Goal: Check status: Check status

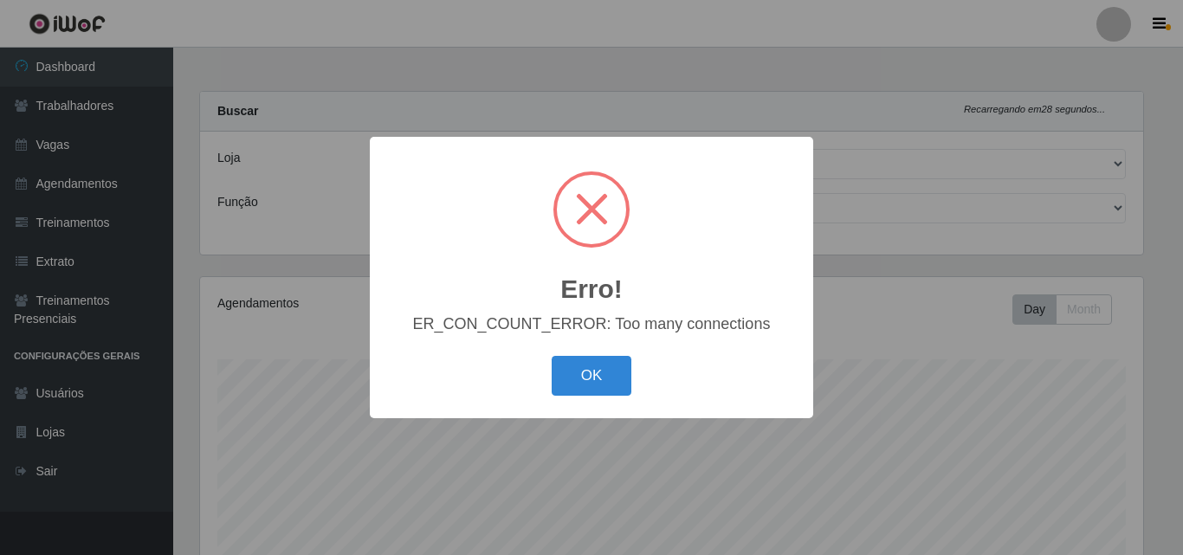
select select "519"
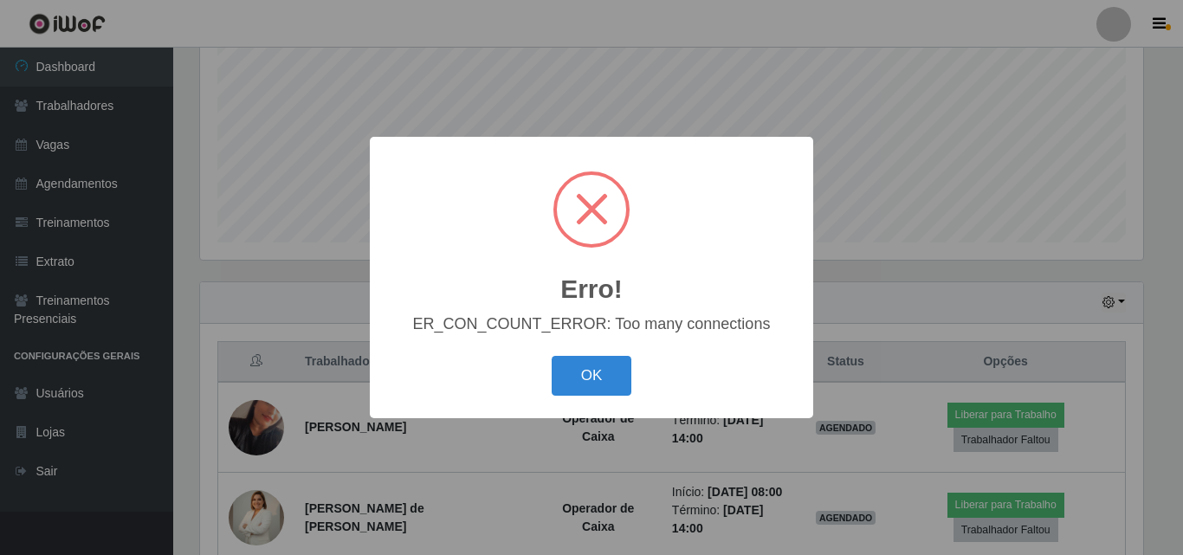
click at [597, 380] on button "OK" at bounding box center [592, 376] width 81 height 41
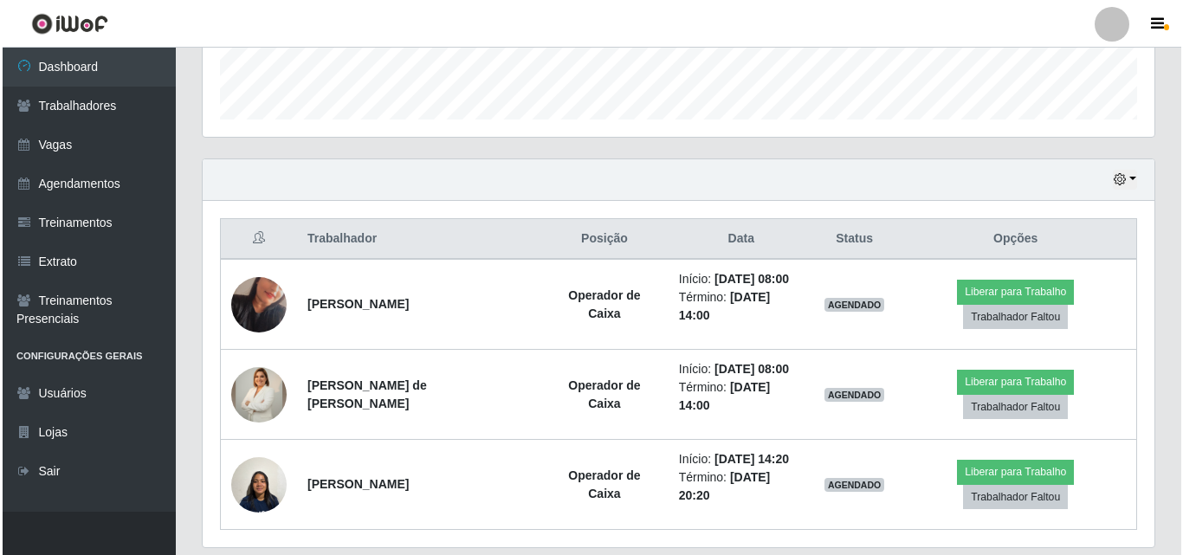
scroll to position [518, 0]
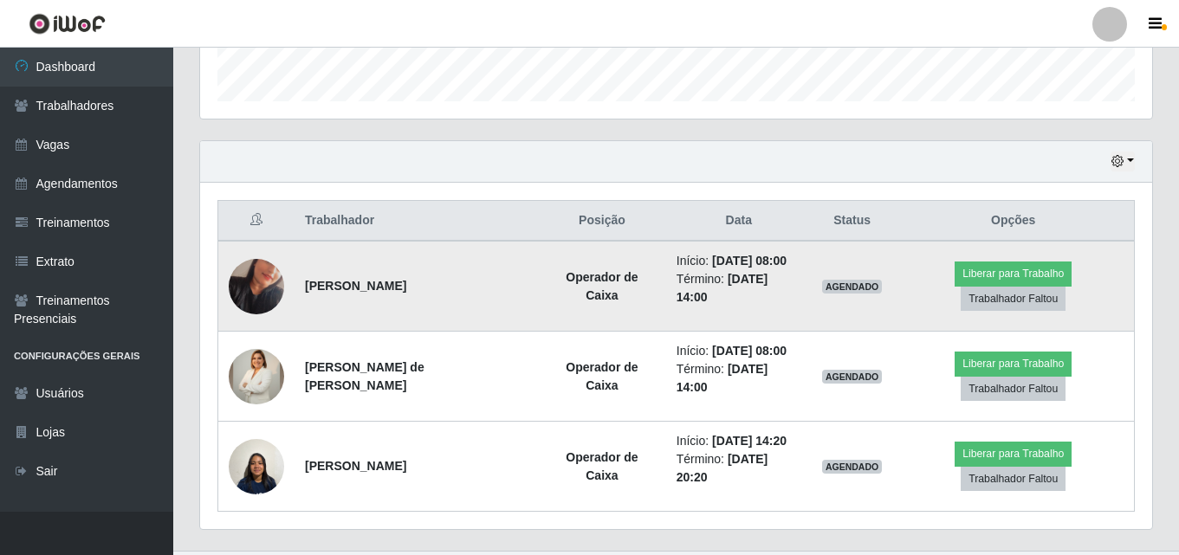
click at [250, 278] on img at bounding box center [256, 286] width 55 height 99
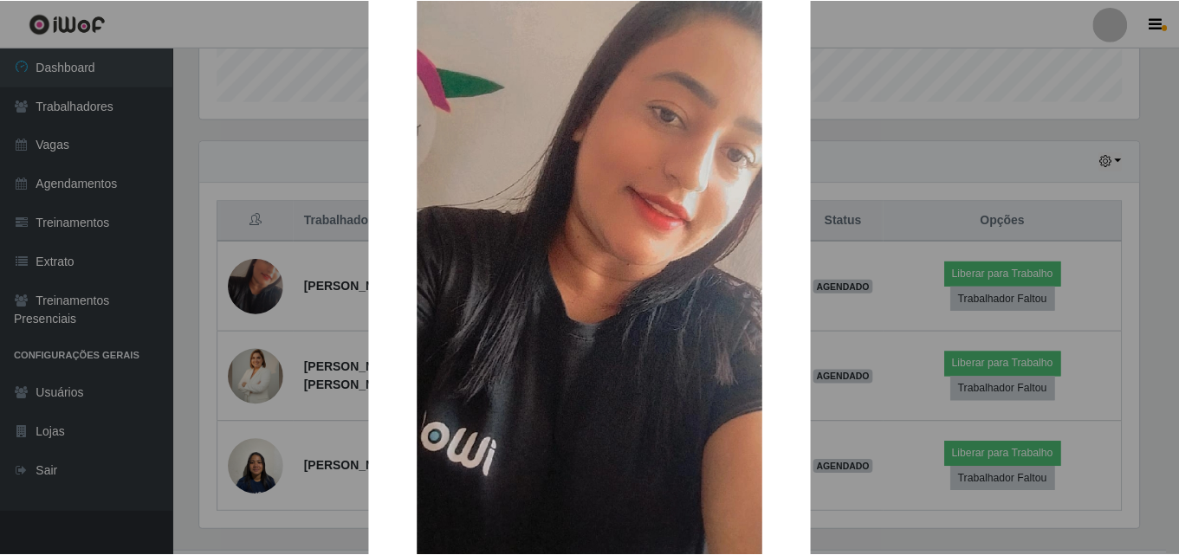
scroll to position [212, 0]
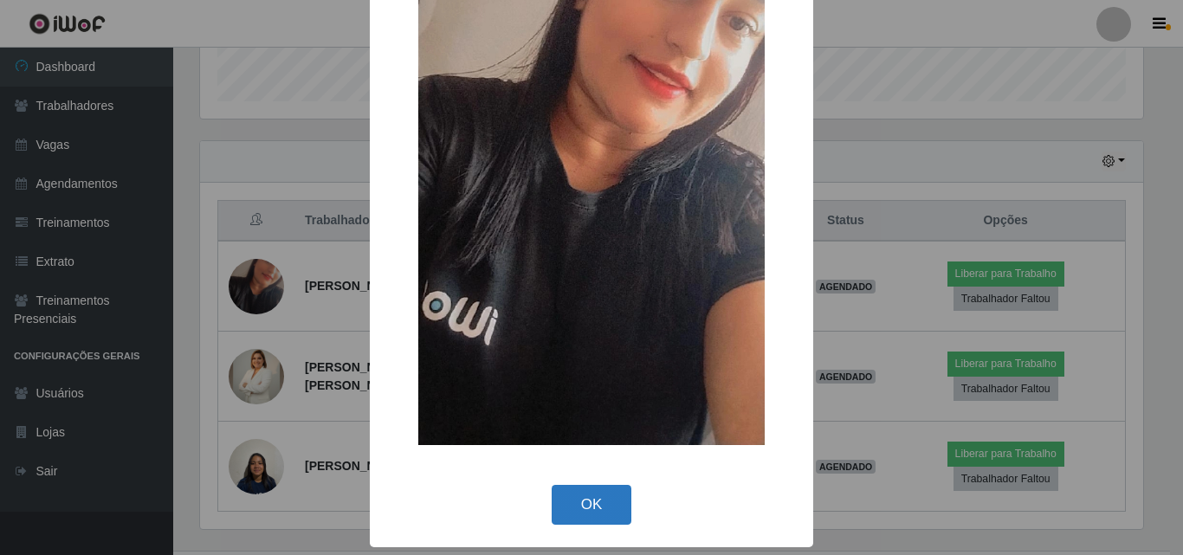
click at [594, 508] on button "OK" at bounding box center [592, 505] width 81 height 41
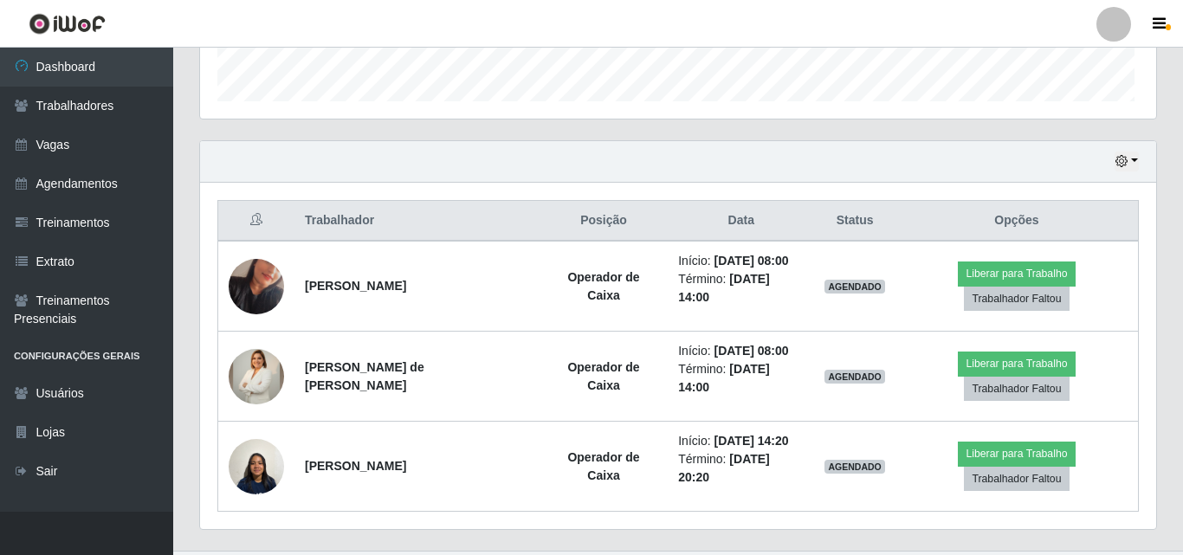
scroll to position [359, 952]
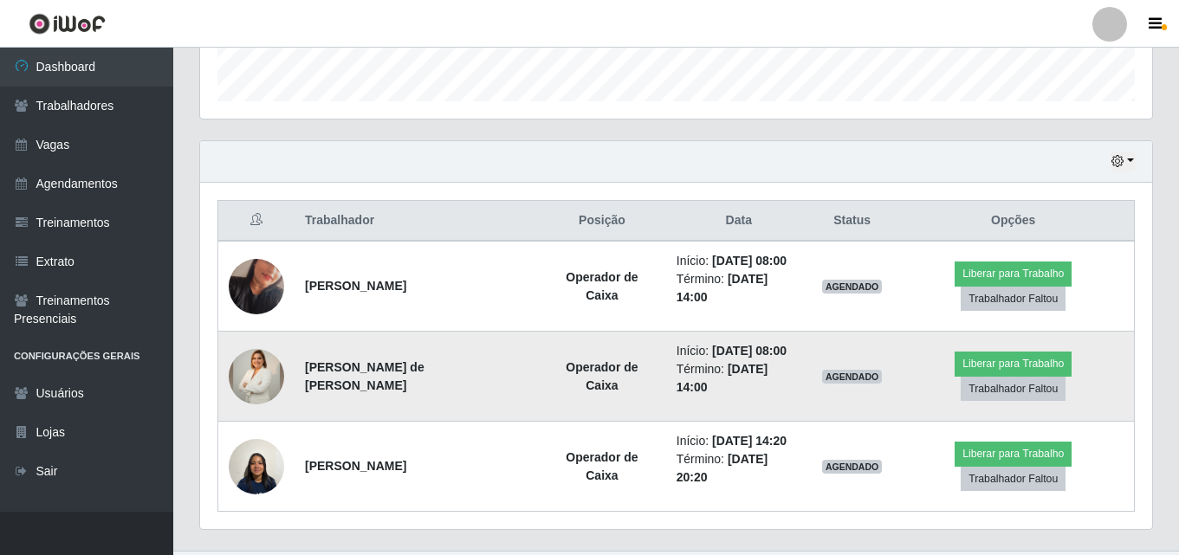
click at [262, 354] on img at bounding box center [256, 376] width 55 height 97
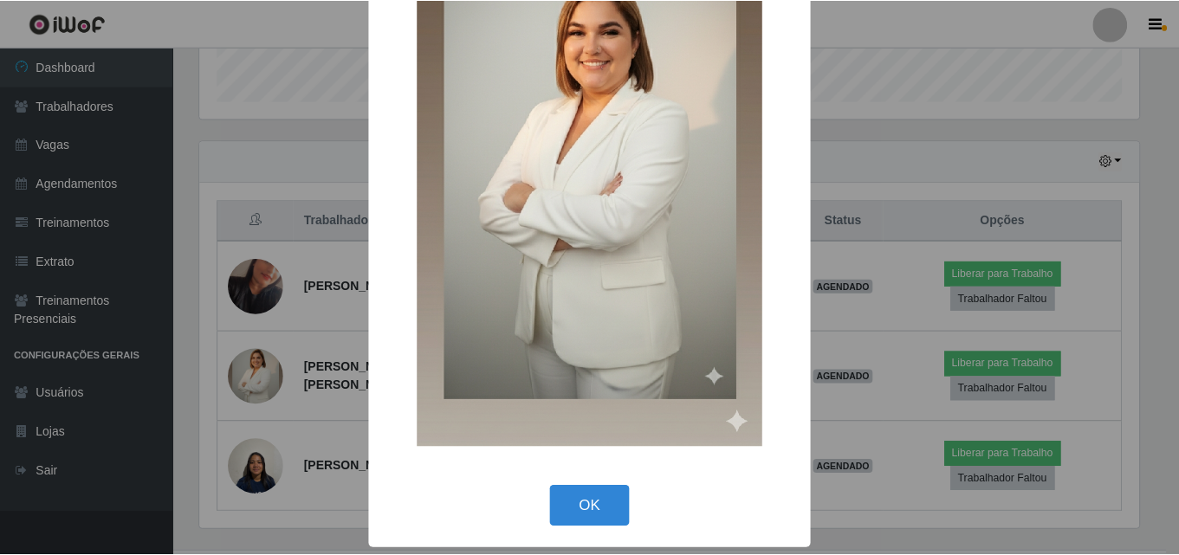
scroll to position [203, 0]
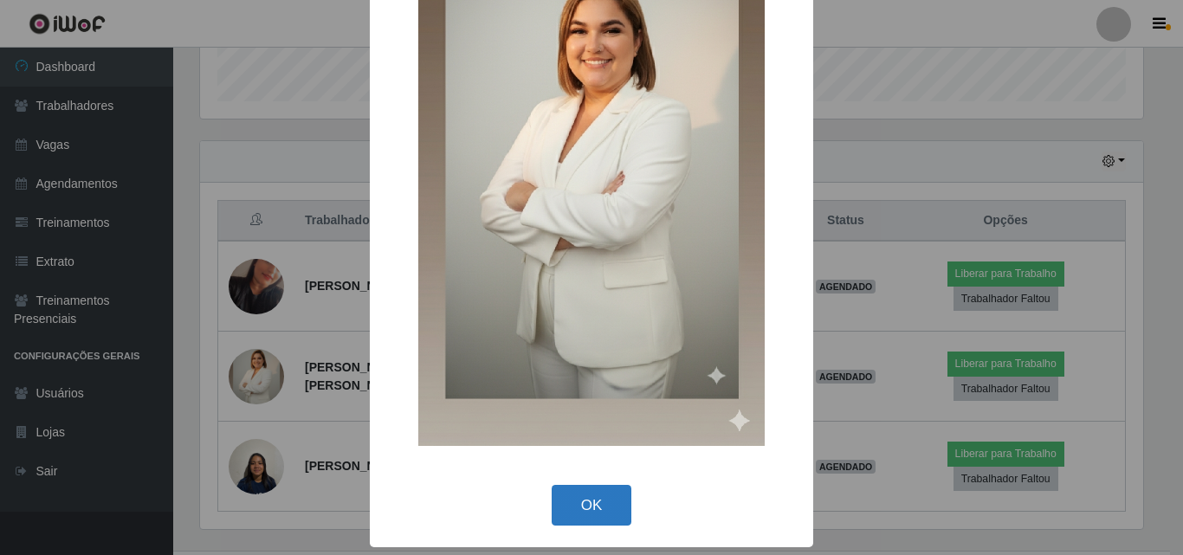
click at [605, 502] on button "OK" at bounding box center [592, 505] width 81 height 41
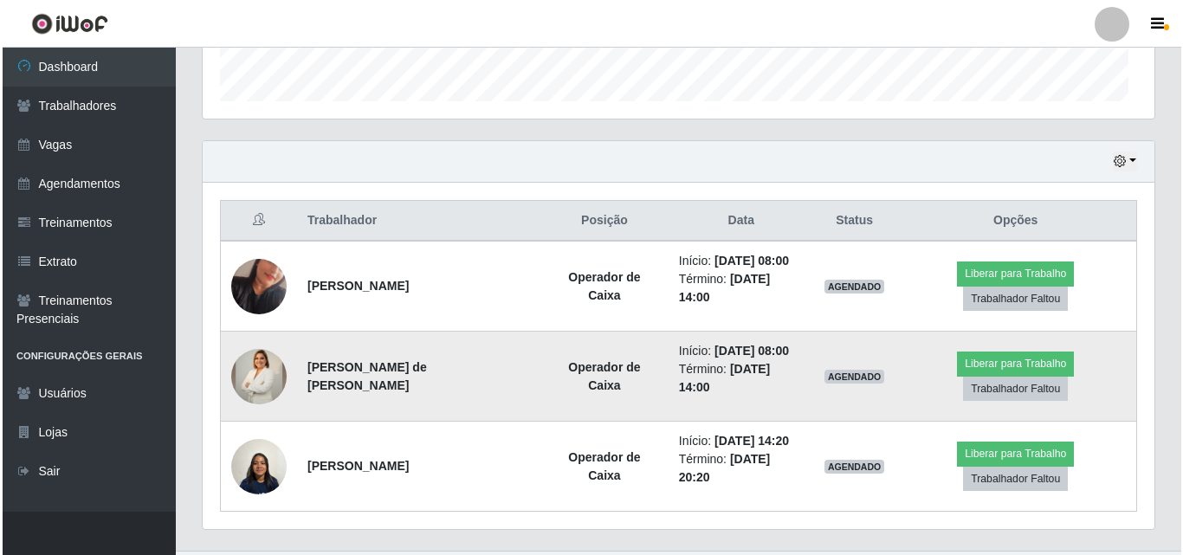
scroll to position [359, 952]
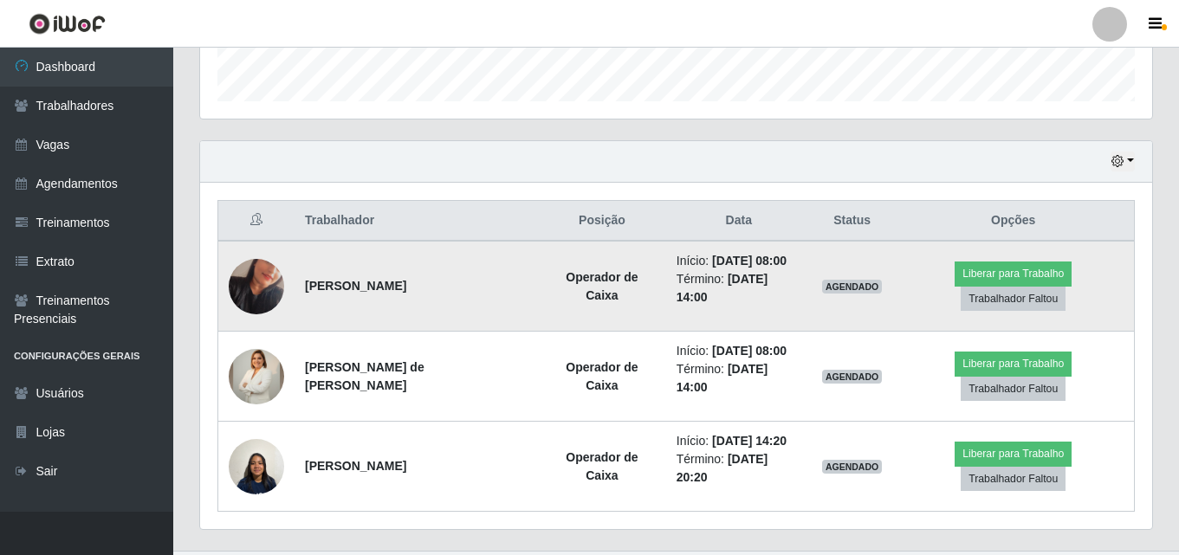
click at [253, 281] on img at bounding box center [256, 286] width 55 height 99
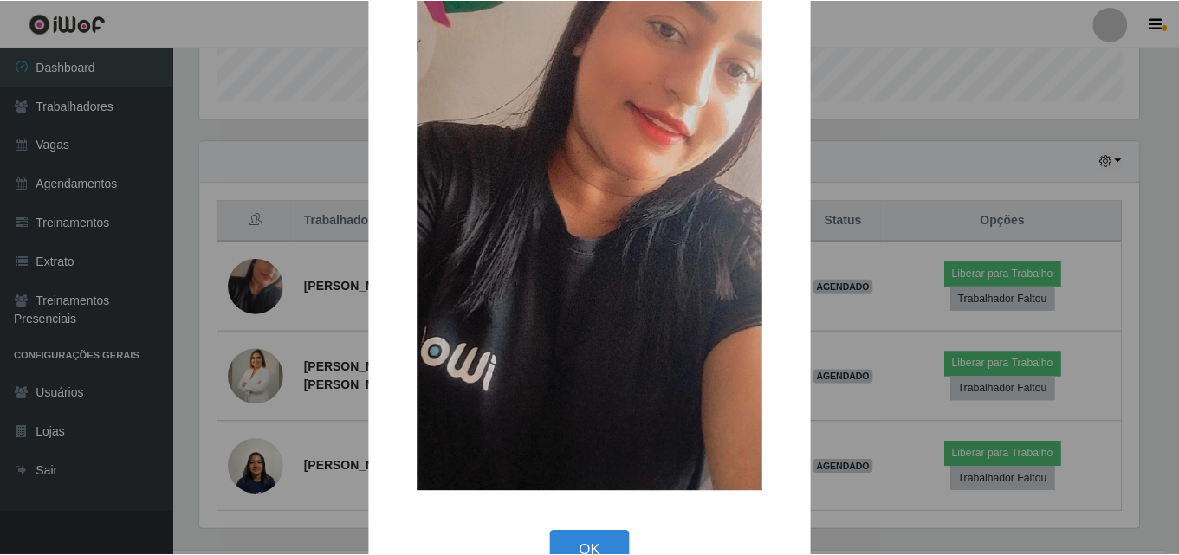
scroll to position [173, 0]
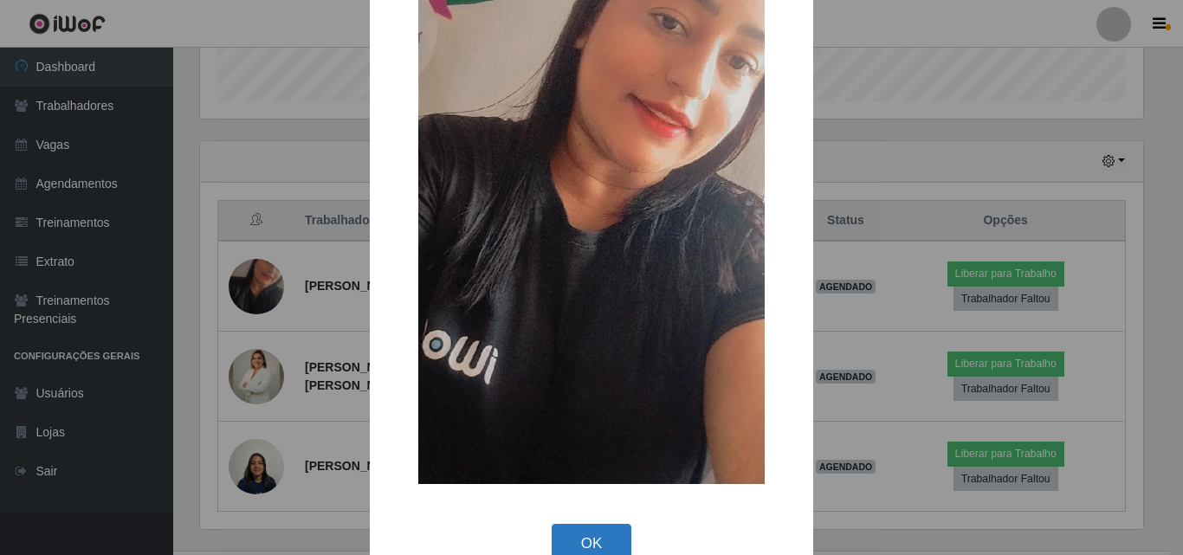
click at [590, 527] on button "OK" at bounding box center [592, 544] width 81 height 41
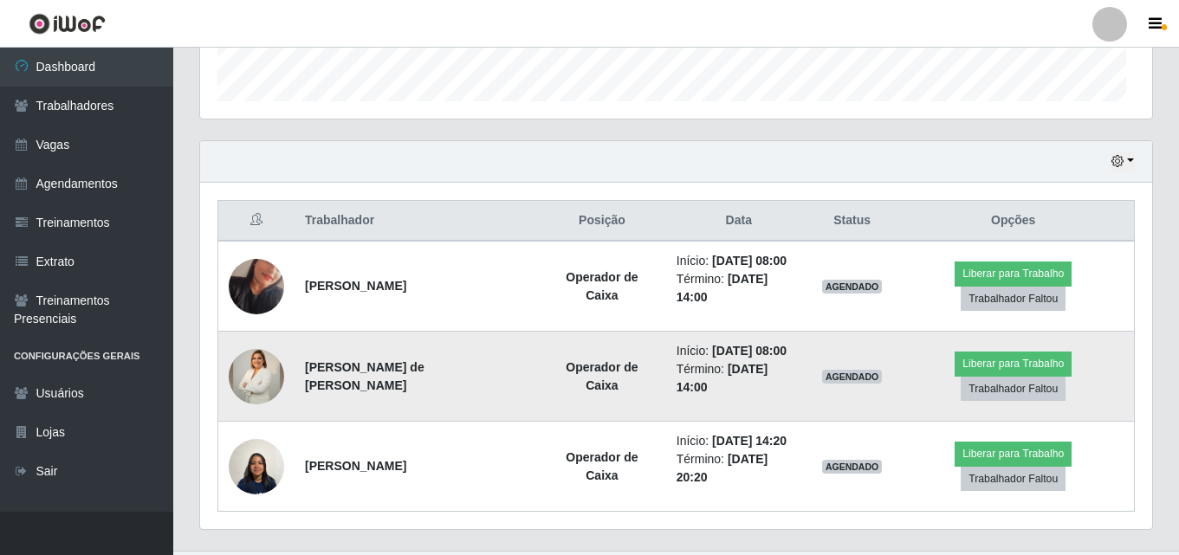
scroll to position [359, 952]
click at [249, 358] on img at bounding box center [256, 376] width 55 height 97
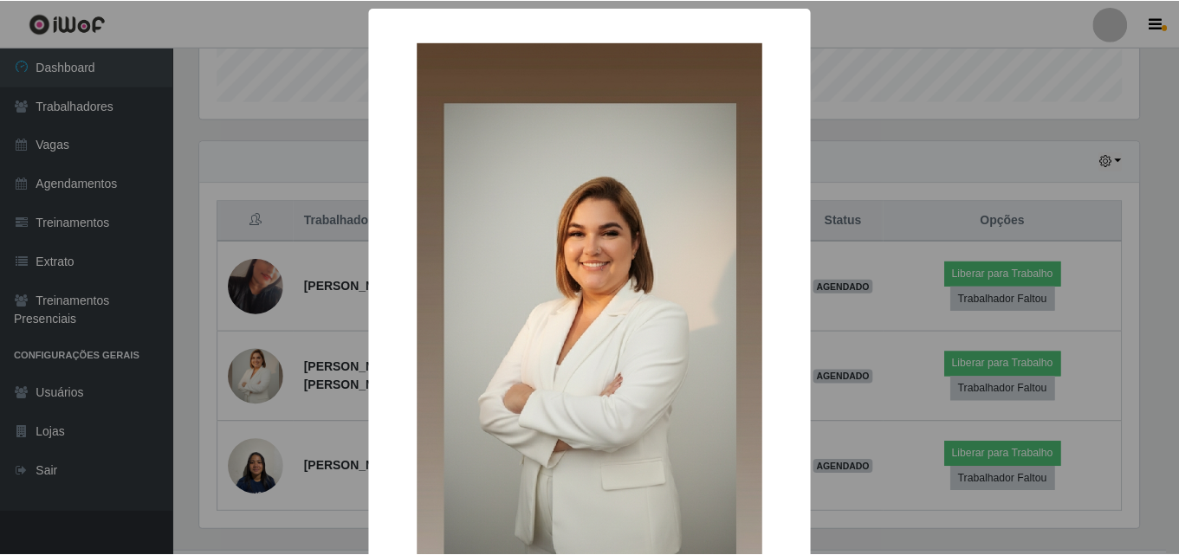
scroll to position [203, 0]
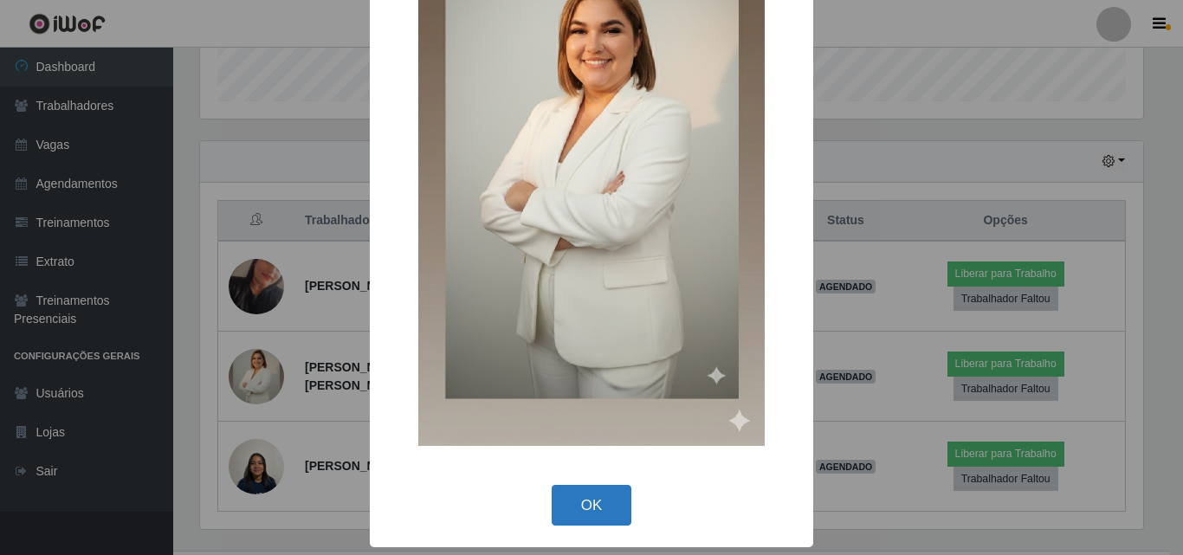
click at [588, 510] on button "OK" at bounding box center [592, 505] width 81 height 41
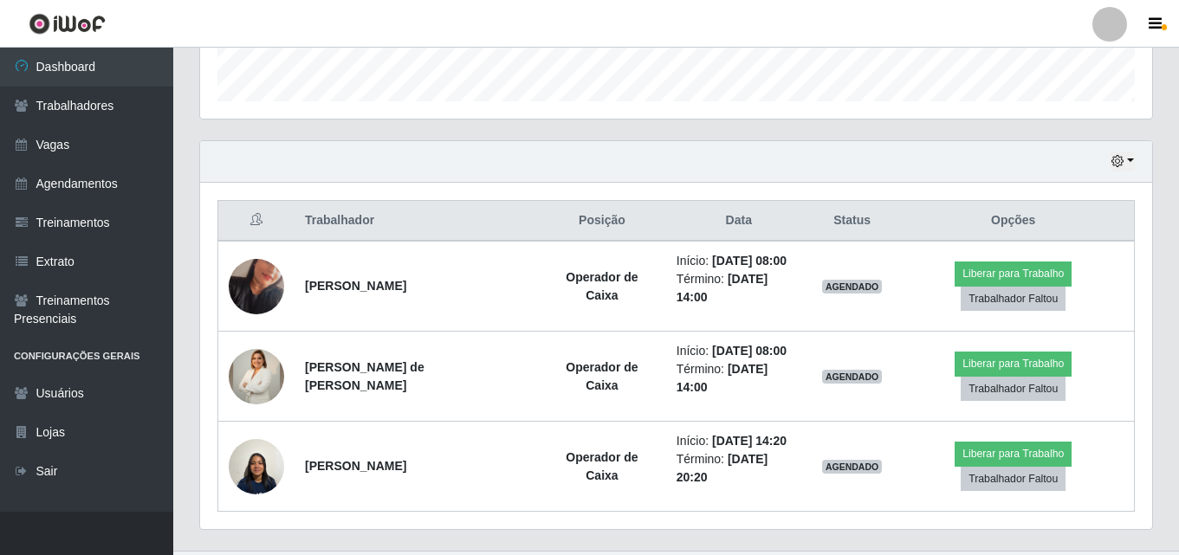
scroll to position [345, 0]
